Goal: Transaction & Acquisition: Purchase product/service

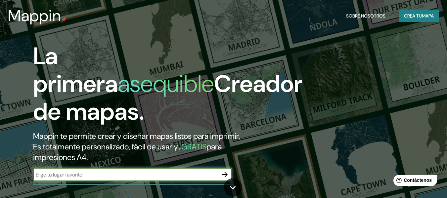
click at [59, 177] on input "text" at bounding box center [125, 175] width 185 height 8
type input "P"
type input "CLUD GRAU PIURA"
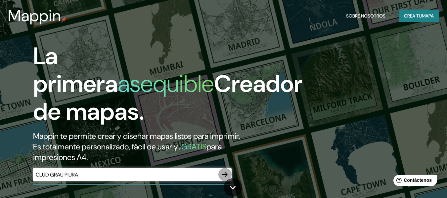
click at [222, 175] on icon "button" at bounding box center [225, 175] width 8 height 8
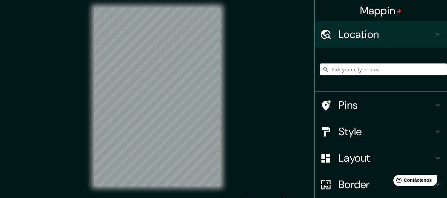
scroll to position [12, 0]
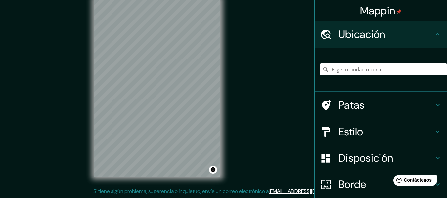
click at [234, 103] on div "Mappin Ubicación Patas Estilo Disposición Borde Elige un borde. Consejo : puede…" at bounding box center [223, 93] width 447 height 210
click at [104, 0] on html "Mappin Ubicación Patas Estilo Disposición Borde Elige un borde. Consejo : puede…" at bounding box center [223, 87] width 447 height 198
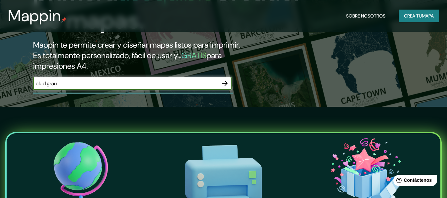
scroll to position [99, 0]
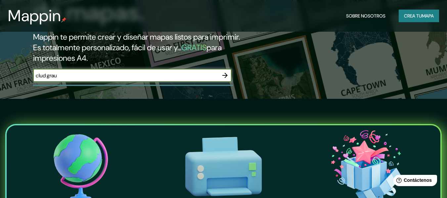
type input "clud [PERSON_NAME]"
click at [224, 78] on icon "button" at bounding box center [225, 76] width 8 height 8
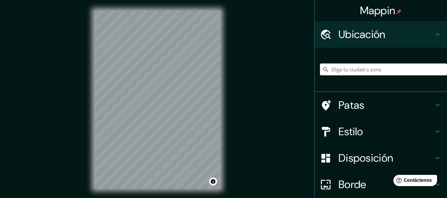
click at [380, 72] on input "Elige tu ciudad o zona" at bounding box center [383, 70] width 127 height 12
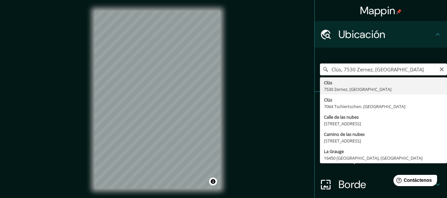
click at [388, 73] on input "Clüs, 7530 Zernez, Suiza" at bounding box center [383, 70] width 127 height 12
type input "C"
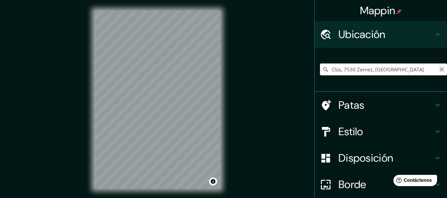
type input "Clüs, 7530 Zernez, Suiza"
click at [439, 70] on icon "Claro" at bounding box center [441, 69] width 5 height 5
click at [349, 70] on input "[GEOGRAPHIC_DATA]" at bounding box center [383, 70] width 127 height 12
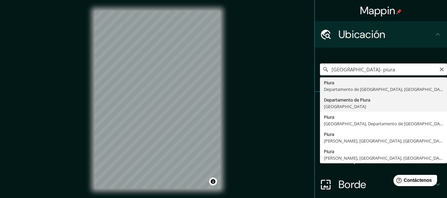
type input "Departamento de [GEOGRAPHIC_DATA], [GEOGRAPHIC_DATA]"
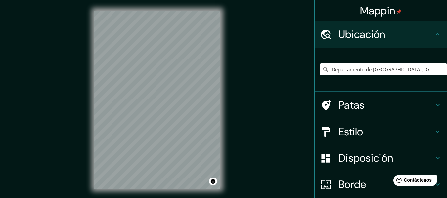
click at [223, 143] on div "© Mapbox © OpenStreetMap Improve this map" at bounding box center [157, 100] width 147 height 200
click at [339, 135] on font "Estilo" at bounding box center [351, 132] width 25 height 14
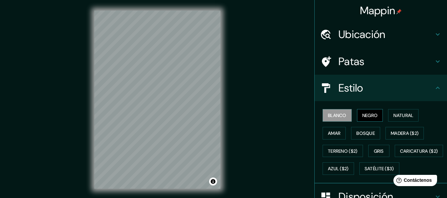
click at [369, 116] on font "Negro" at bounding box center [371, 116] width 16 height 6
click at [332, 137] on font "Amar" at bounding box center [334, 133] width 13 height 9
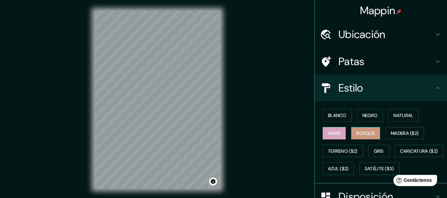
click at [368, 138] on button "Bosque" at bounding box center [365, 133] width 29 height 13
click at [402, 121] on button "Natural" at bounding box center [403, 115] width 30 height 13
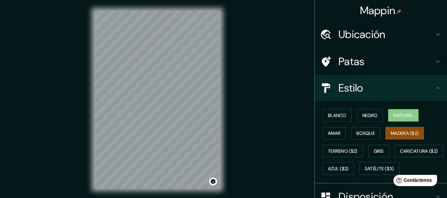
click at [400, 133] on font "Madera ($2)" at bounding box center [405, 133] width 28 height 6
click at [408, 120] on button "Natural" at bounding box center [403, 115] width 30 height 13
click at [376, 151] on font "Gris" at bounding box center [379, 151] width 10 height 6
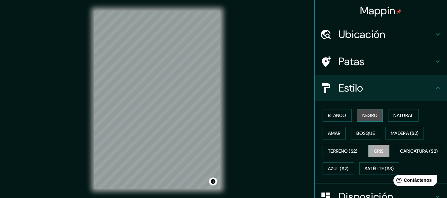
click at [373, 118] on font "Negro" at bounding box center [371, 116] width 16 height 6
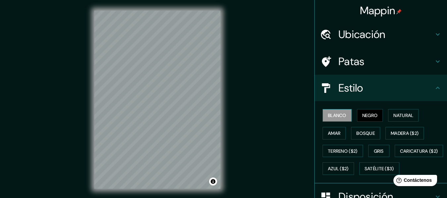
click at [335, 116] on font "Blanco" at bounding box center [337, 116] width 19 height 6
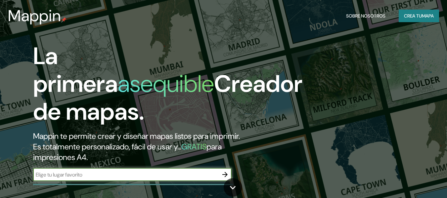
click at [146, 174] on input "text" at bounding box center [125, 175] width 185 height 8
type input "[GEOGRAPHIC_DATA]"
click at [226, 175] on icon "button" at bounding box center [225, 174] width 5 height 5
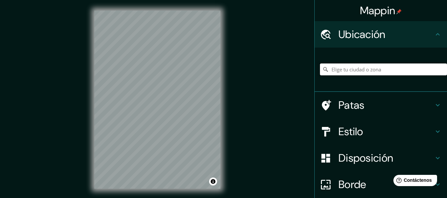
click at [359, 72] on input "Elige tu ciudad o zona" at bounding box center [383, 70] width 127 height 12
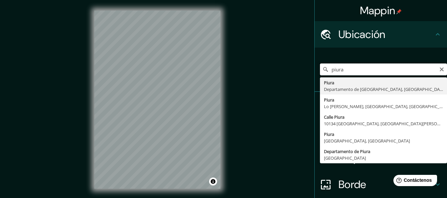
click at [353, 73] on input "piura" at bounding box center [383, 70] width 127 height 12
type input "Piura, [GEOGRAPHIC_DATA], [GEOGRAPHIC_DATA]"
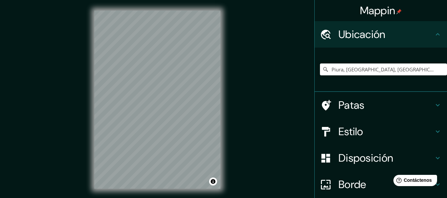
click at [370, 161] on font "Disposición" at bounding box center [366, 158] width 55 height 14
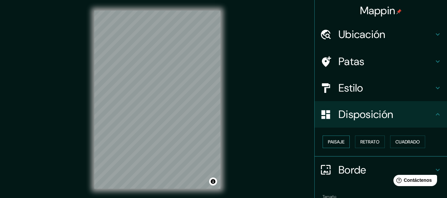
click at [339, 143] on font "Paisaje" at bounding box center [336, 142] width 17 height 6
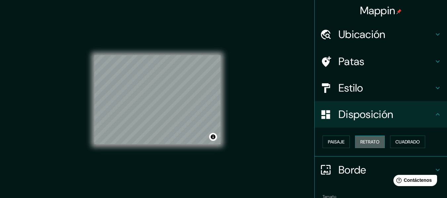
click at [362, 145] on font "Retrato" at bounding box center [370, 142] width 19 height 6
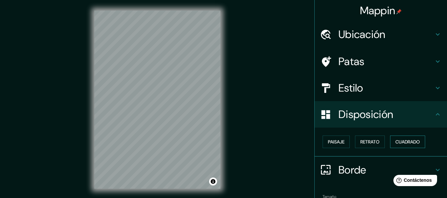
click at [413, 145] on font "Cuadrado" at bounding box center [408, 142] width 25 height 6
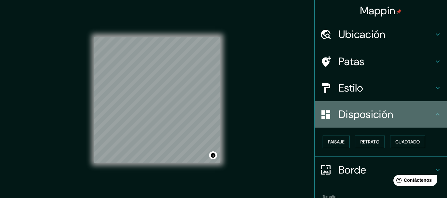
click at [353, 116] on font "Disposición" at bounding box center [366, 115] width 55 height 14
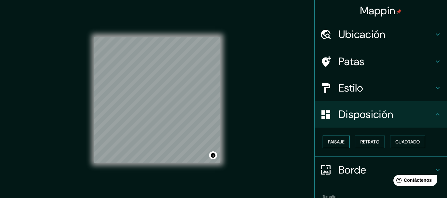
drag, startPoint x: 337, startPoint y: 144, endPoint x: 335, endPoint y: 140, distance: 4.0
click at [337, 143] on font "Paisaje" at bounding box center [336, 142] width 17 height 6
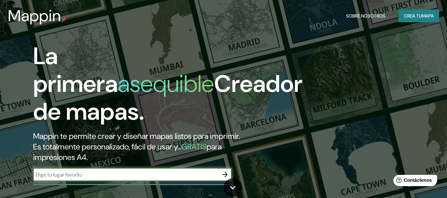
click at [103, 176] on input "text" at bounding box center [125, 175] width 185 height 8
type input "c"
type input "peri"
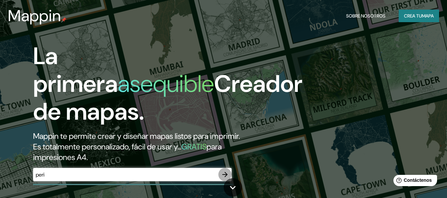
click at [229, 175] on icon "button" at bounding box center [225, 175] width 8 height 8
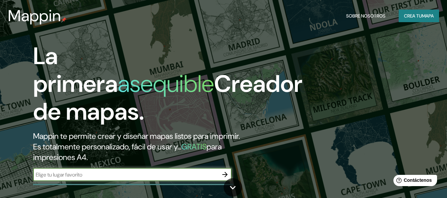
click at [112, 175] on input "text" at bounding box center [125, 175] width 185 height 8
type input "[GEOGRAPHIC_DATA]"
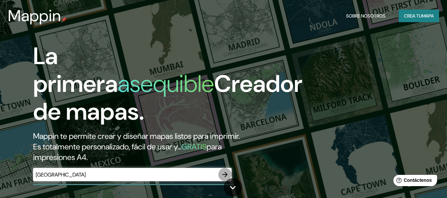
click at [227, 174] on icon "button" at bounding box center [225, 175] width 8 height 8
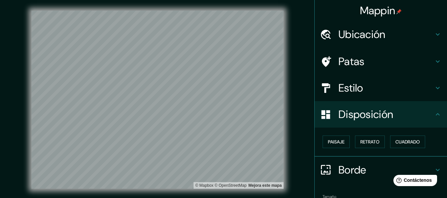
click at [377, 109] on font "Disposición" at bounding box center [366, 115] width 55 height 14
click at [434, 114] on icon at bounding box center [438, 115] width 8 height 8
click at [436, 114] on icon at bounding box center [438, 115] width 8 height 8
